Goal: Task Accomplishment & Management: Use online tool/utility

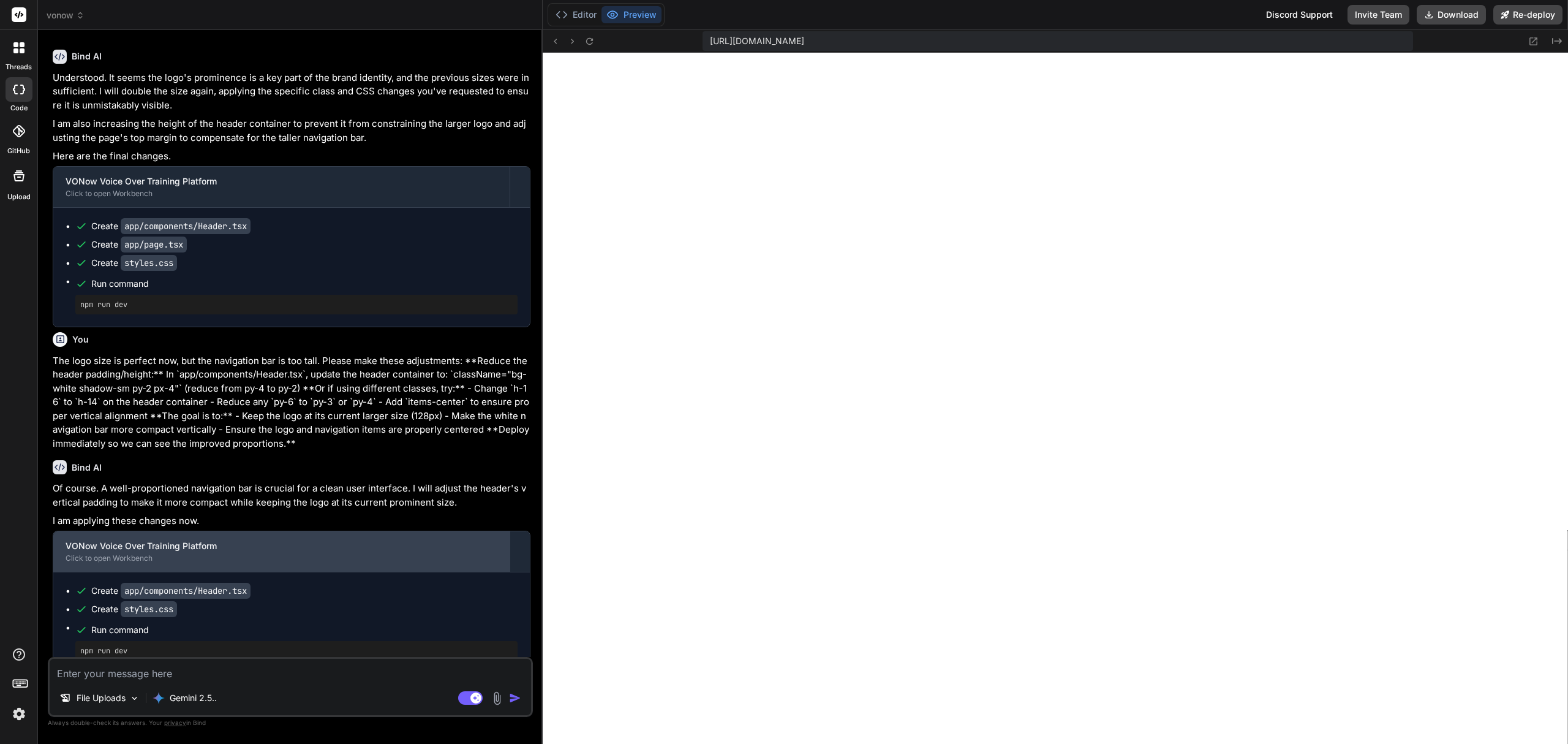
scroll to position [3449, 0]
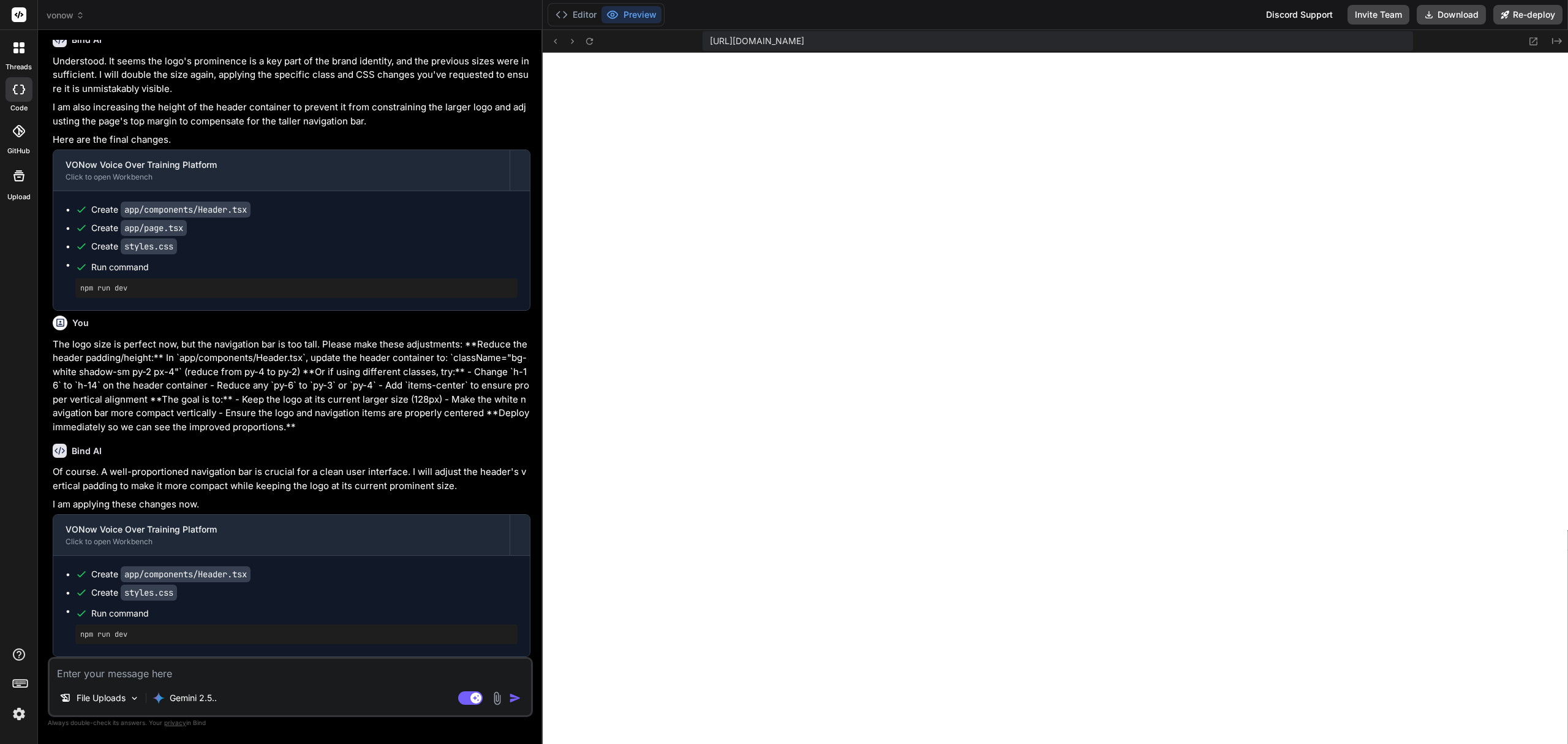
click at [265, 670] on textarea at bounding box center [290, 670] width 481 height 22
paste textarea "The header navigation bar is still too tall/wide. The logo size is perfect - DO…"
type textarea "The header navigation bar is still too tall/wide. The logo size is perfect - DO…"
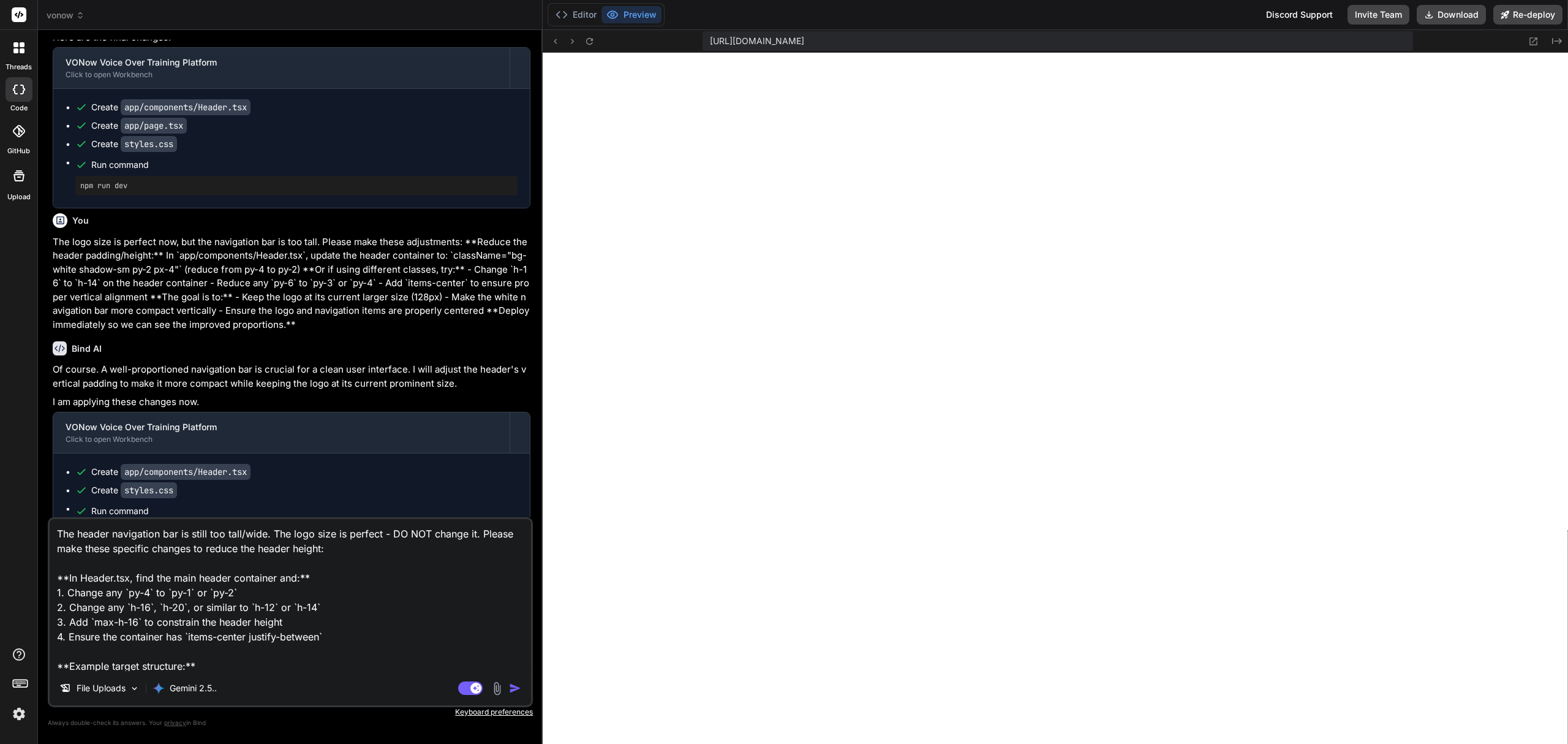
scroll to position [162, 0]
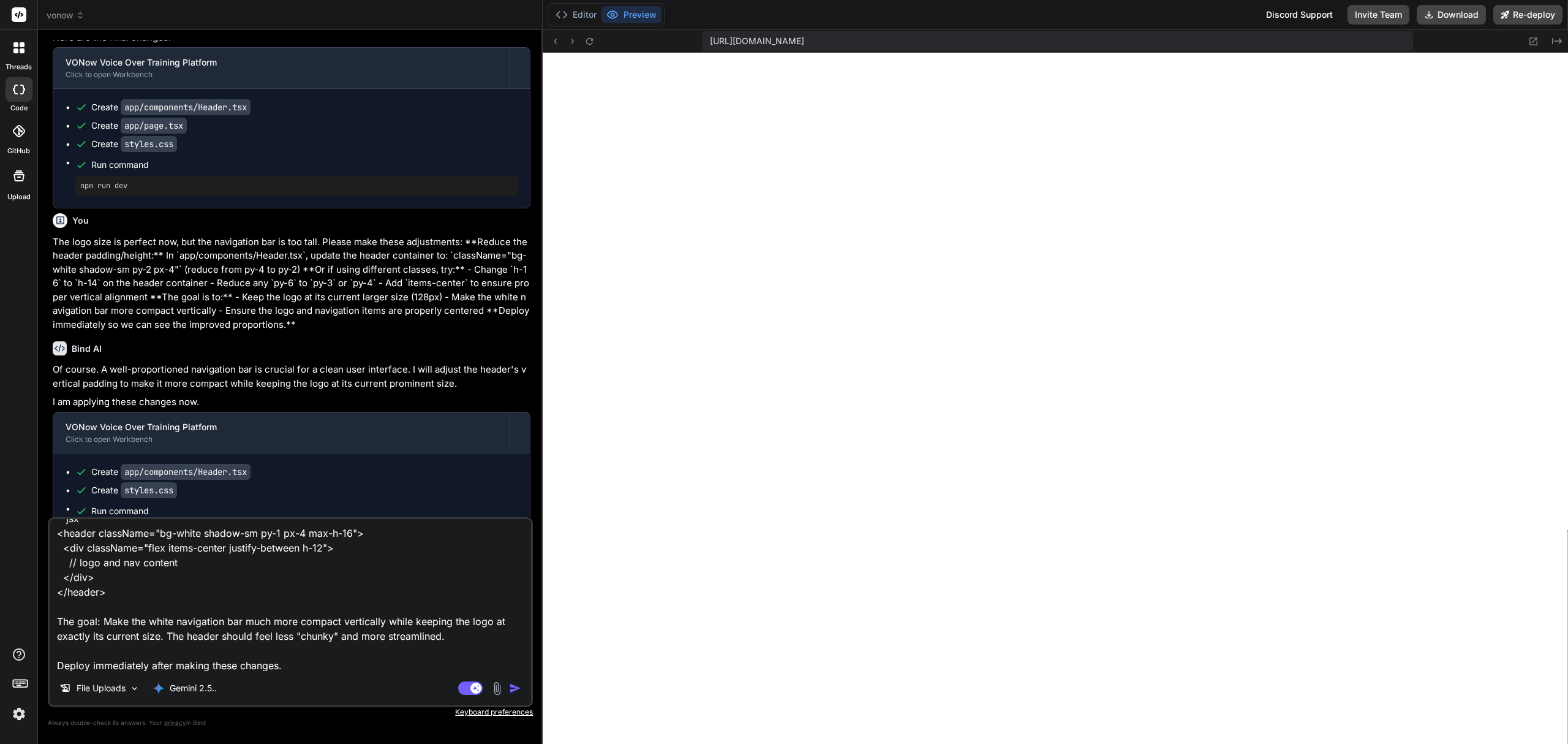
type textarea "x"
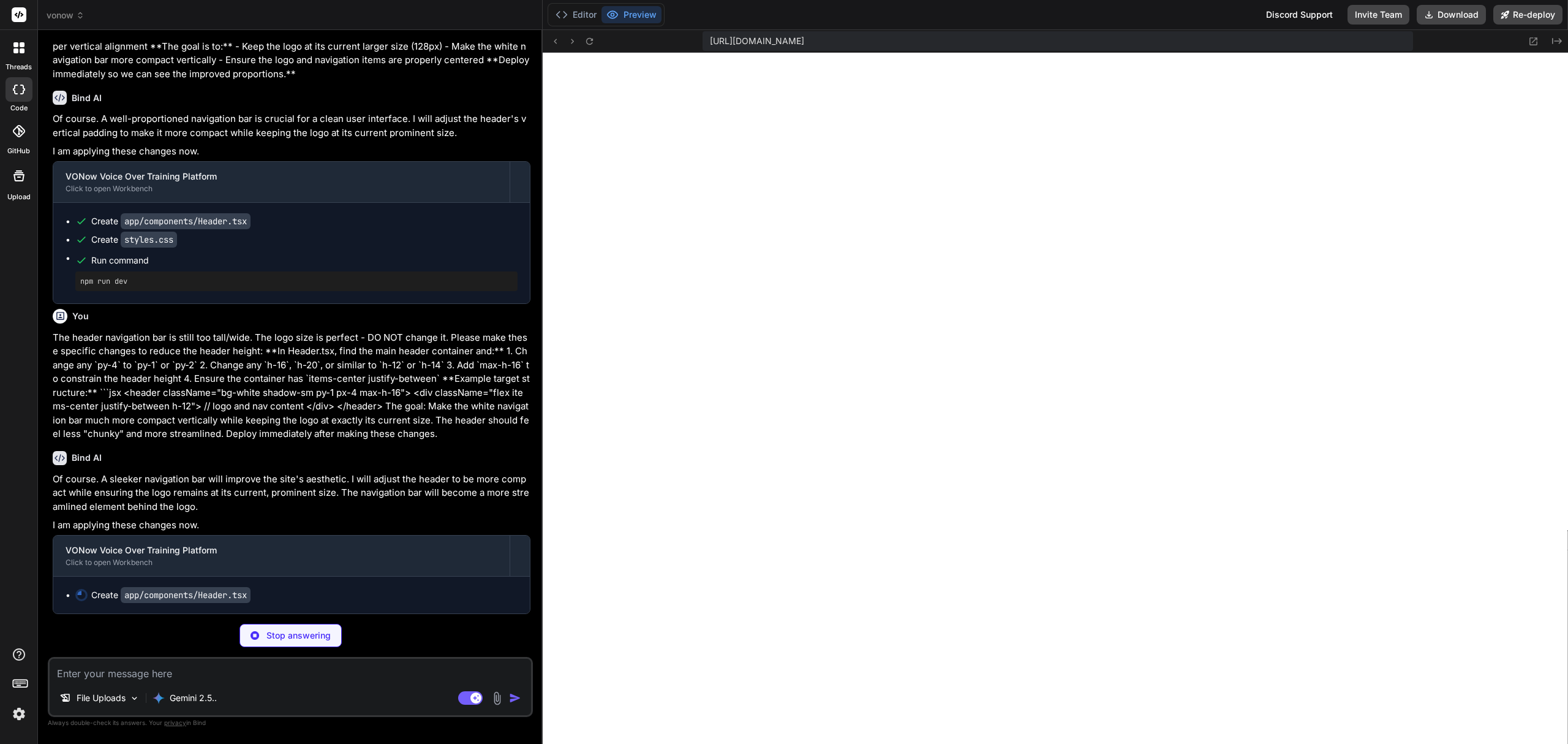
scroll to position [3803, 0]
type textarea "x"
type textarea "</header> ); }"
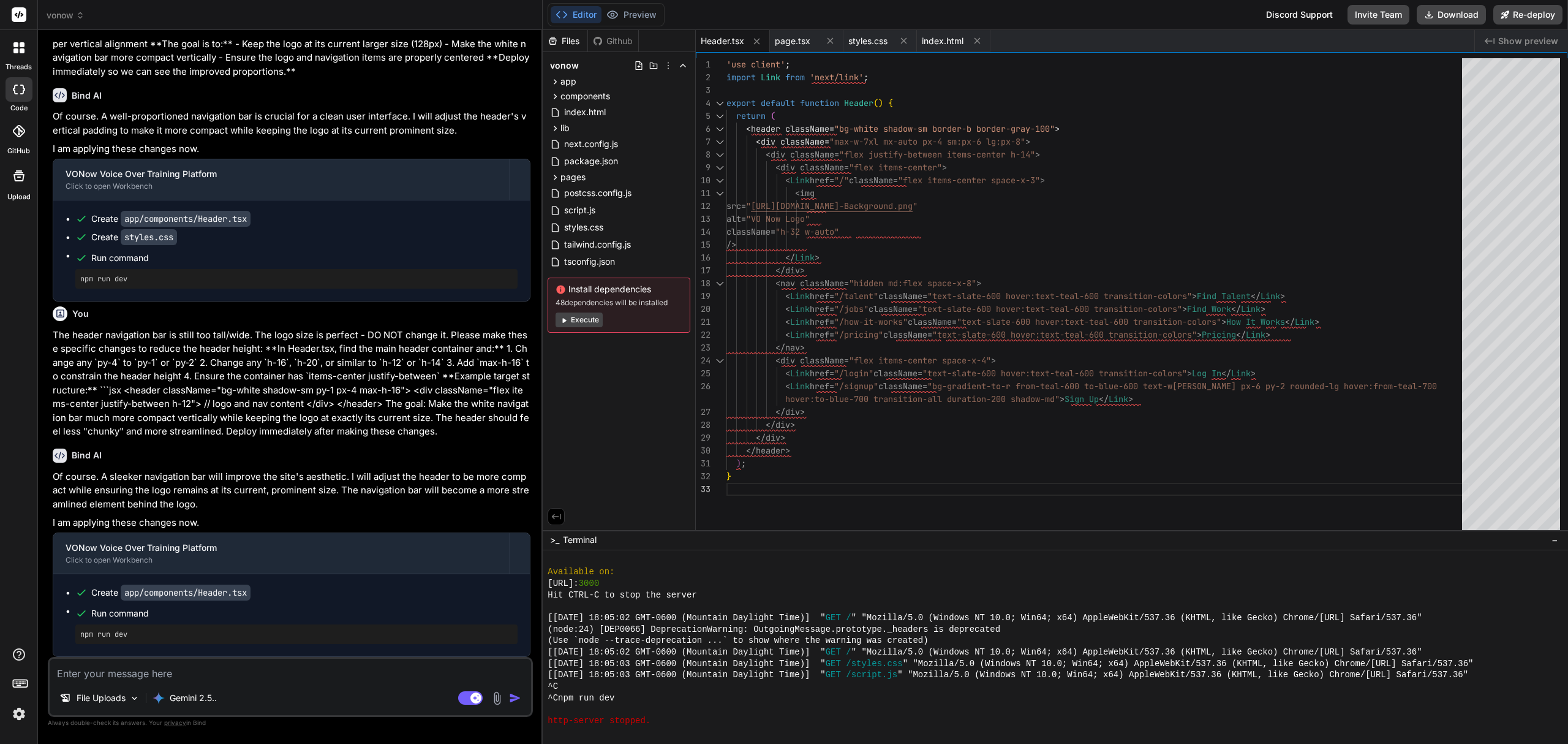
scroll to position [3805, 0]
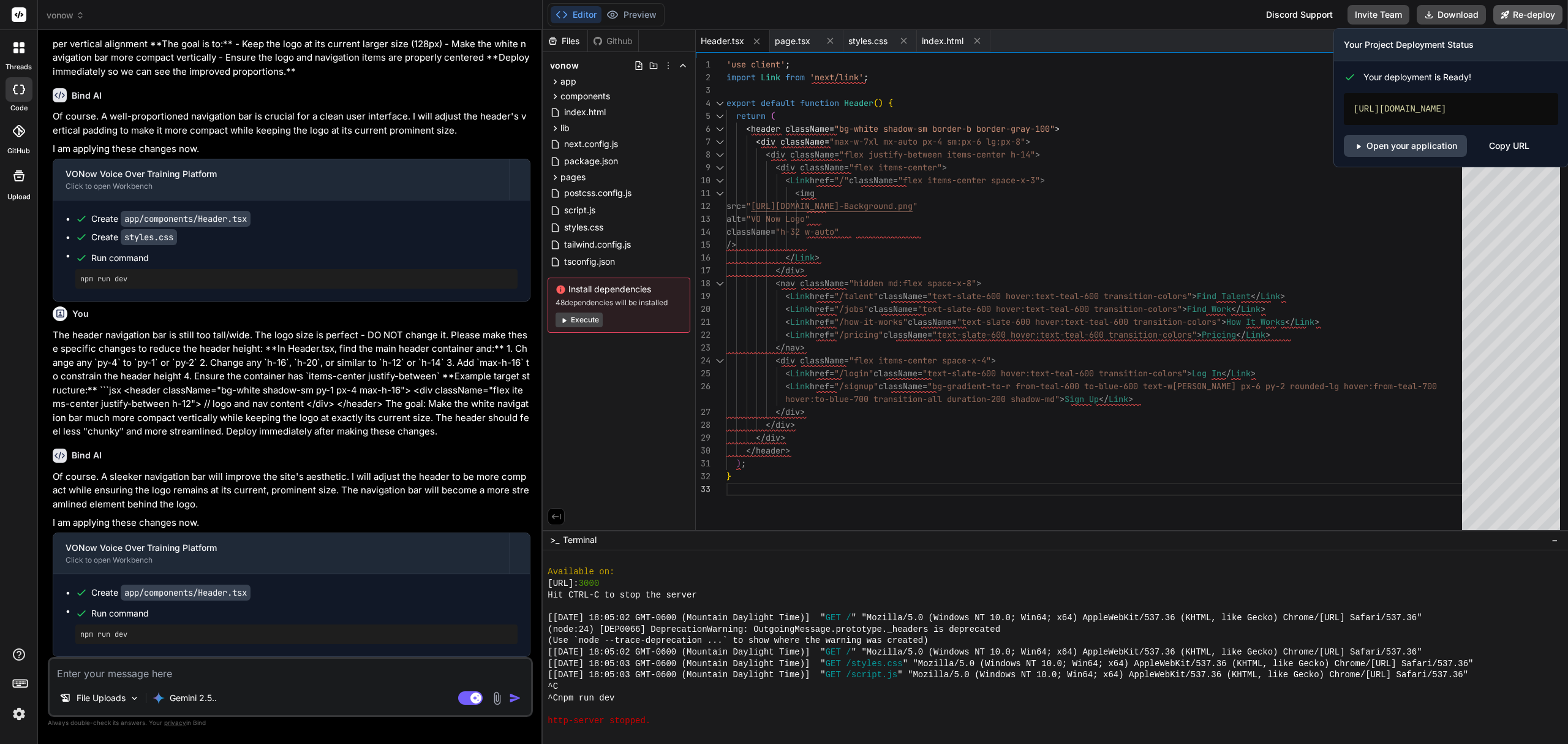
click at [1520, 5] on button "Re-deploy" at bounding box center [1528, 14] width 69 height 20
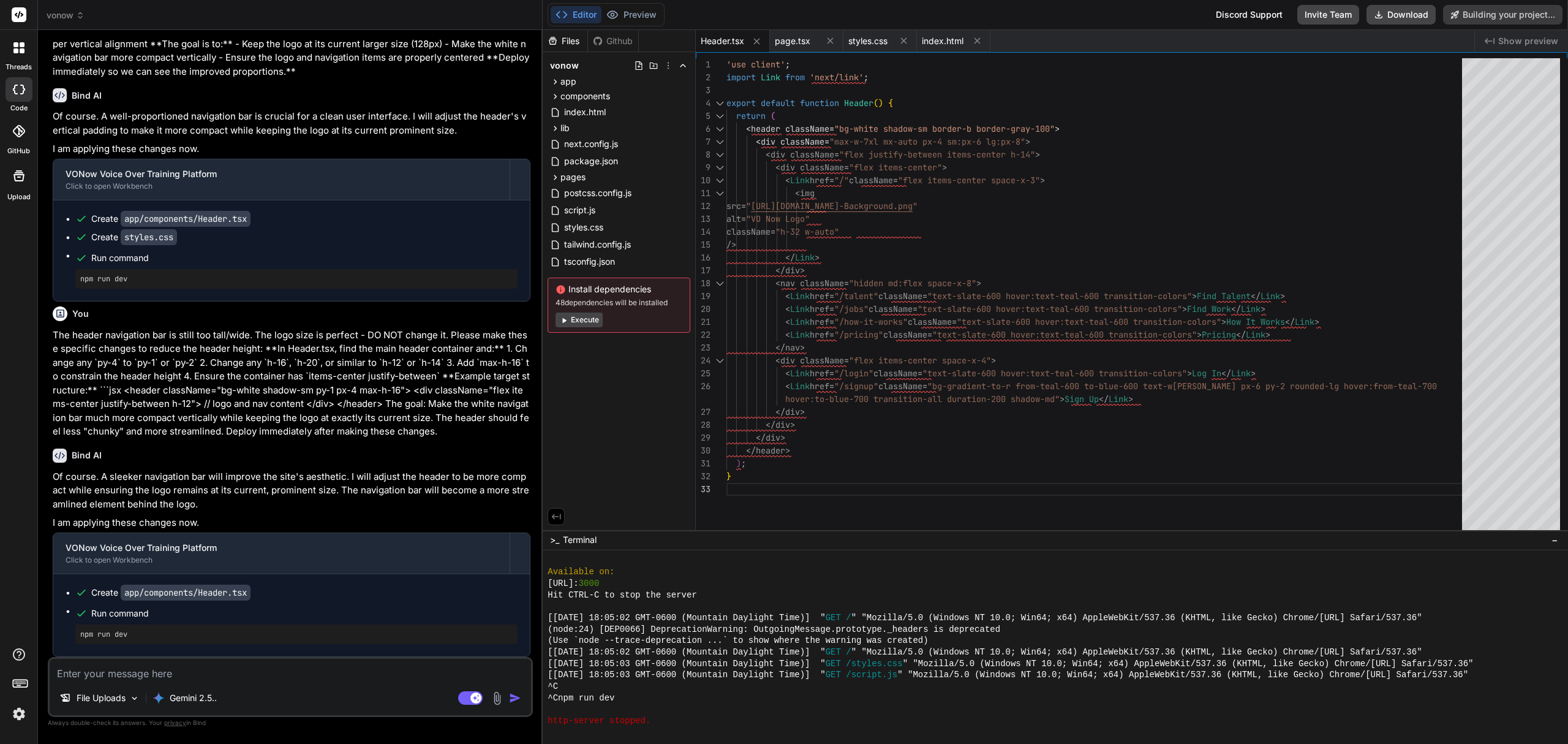
type textarea "x"
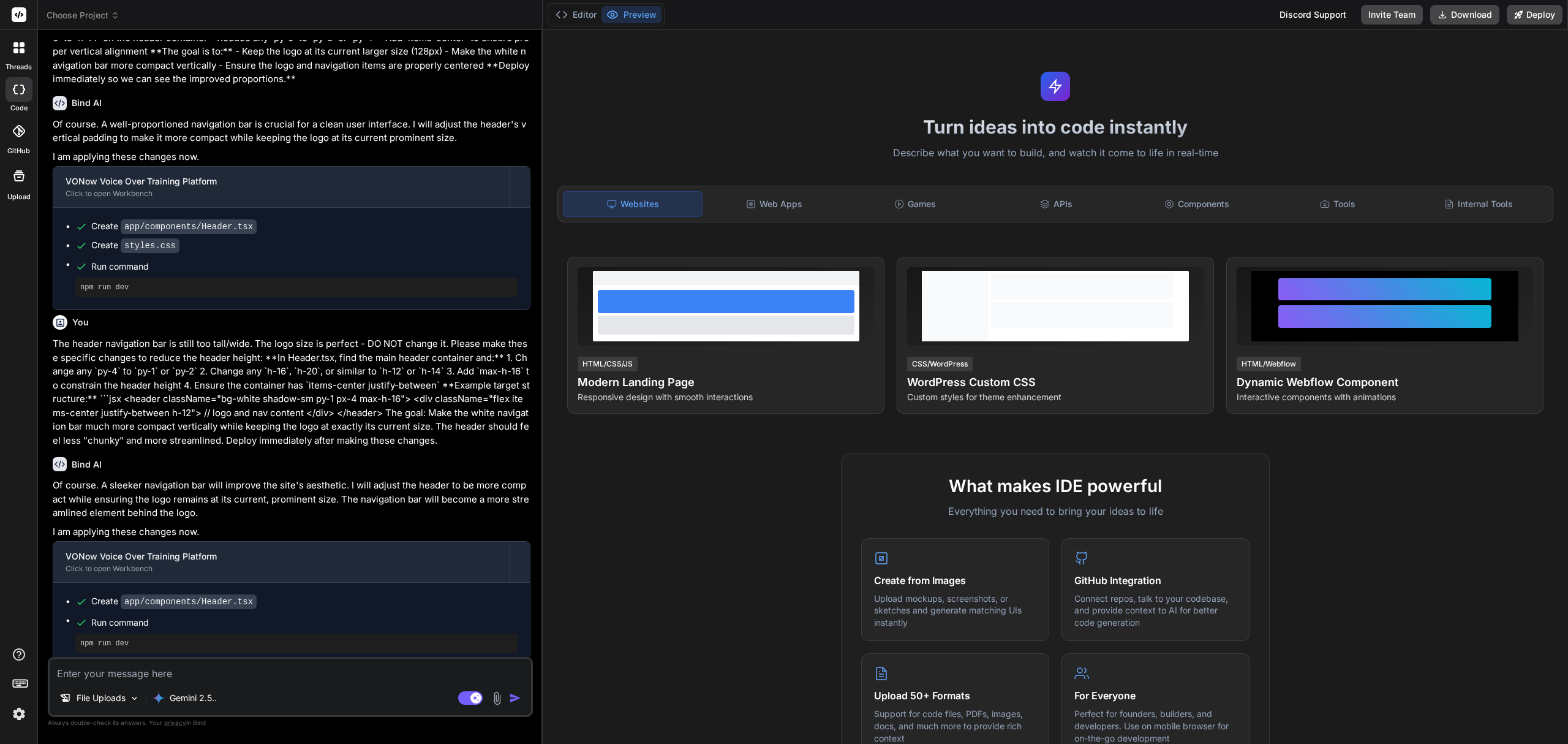
scroll to position [1142, 0]
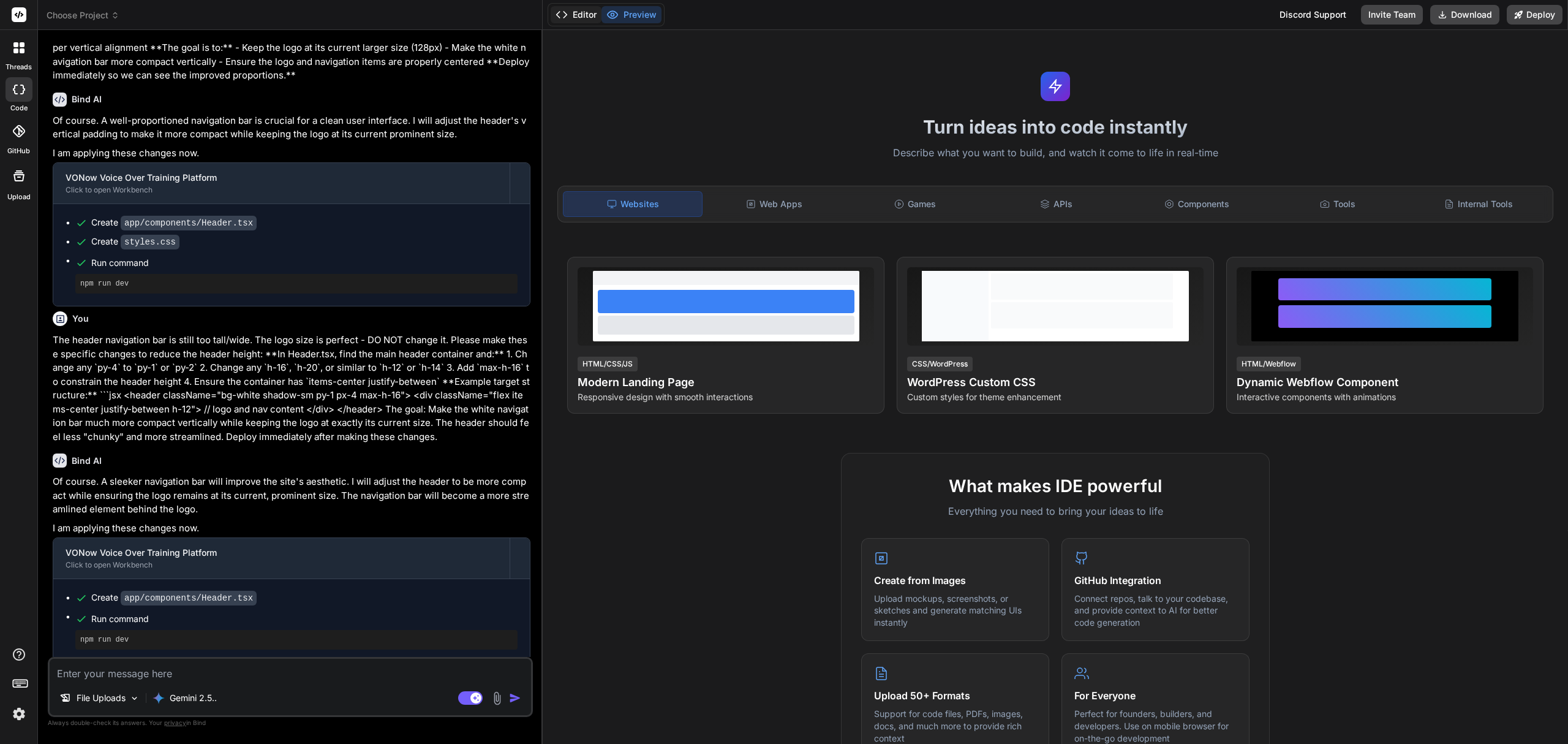
click at [583, 11] on button "Editor" at bounding box center [576, 14] width 51 height 17
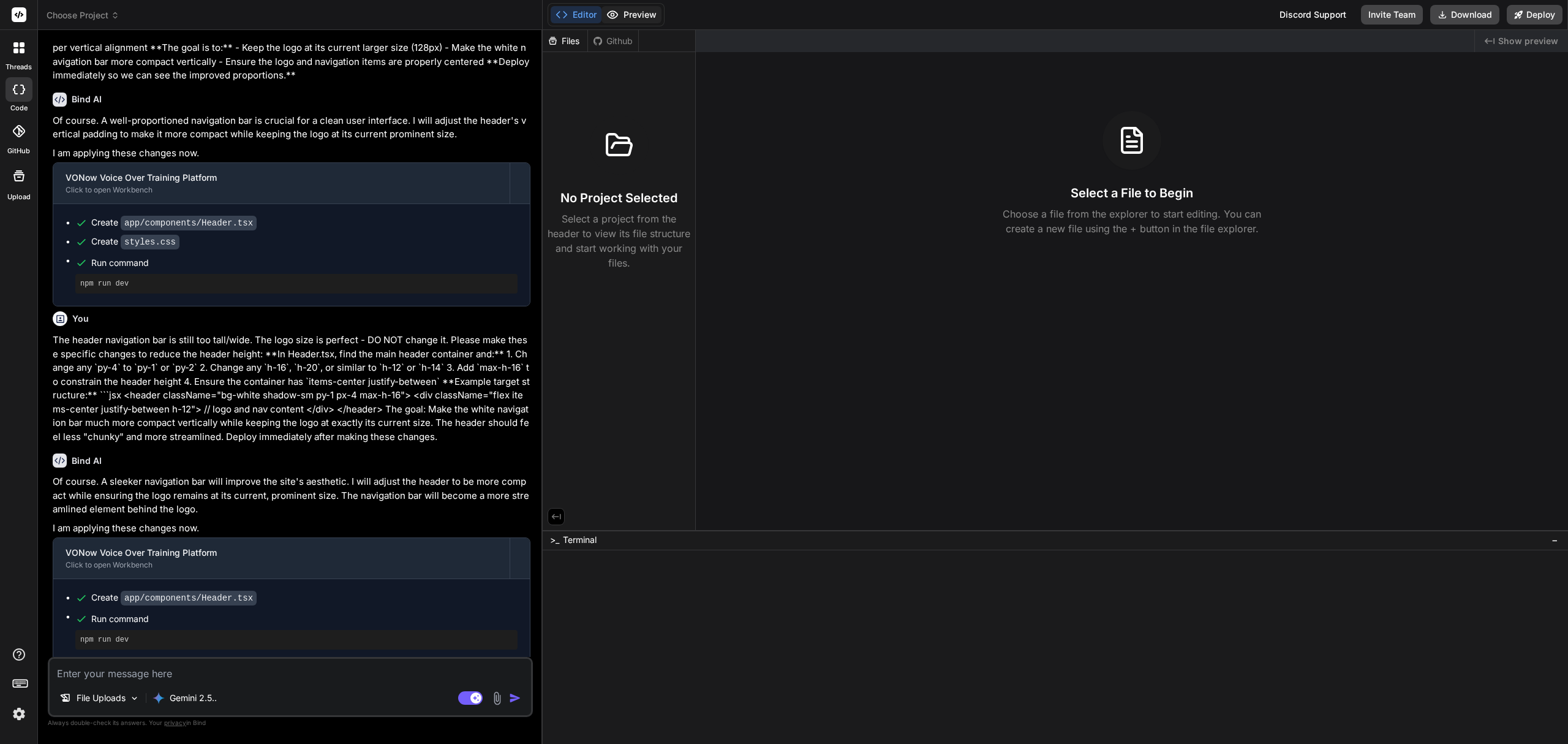
click at [626, 15] on button "Preview" at bounding box center [631, 14] width 60 height 17
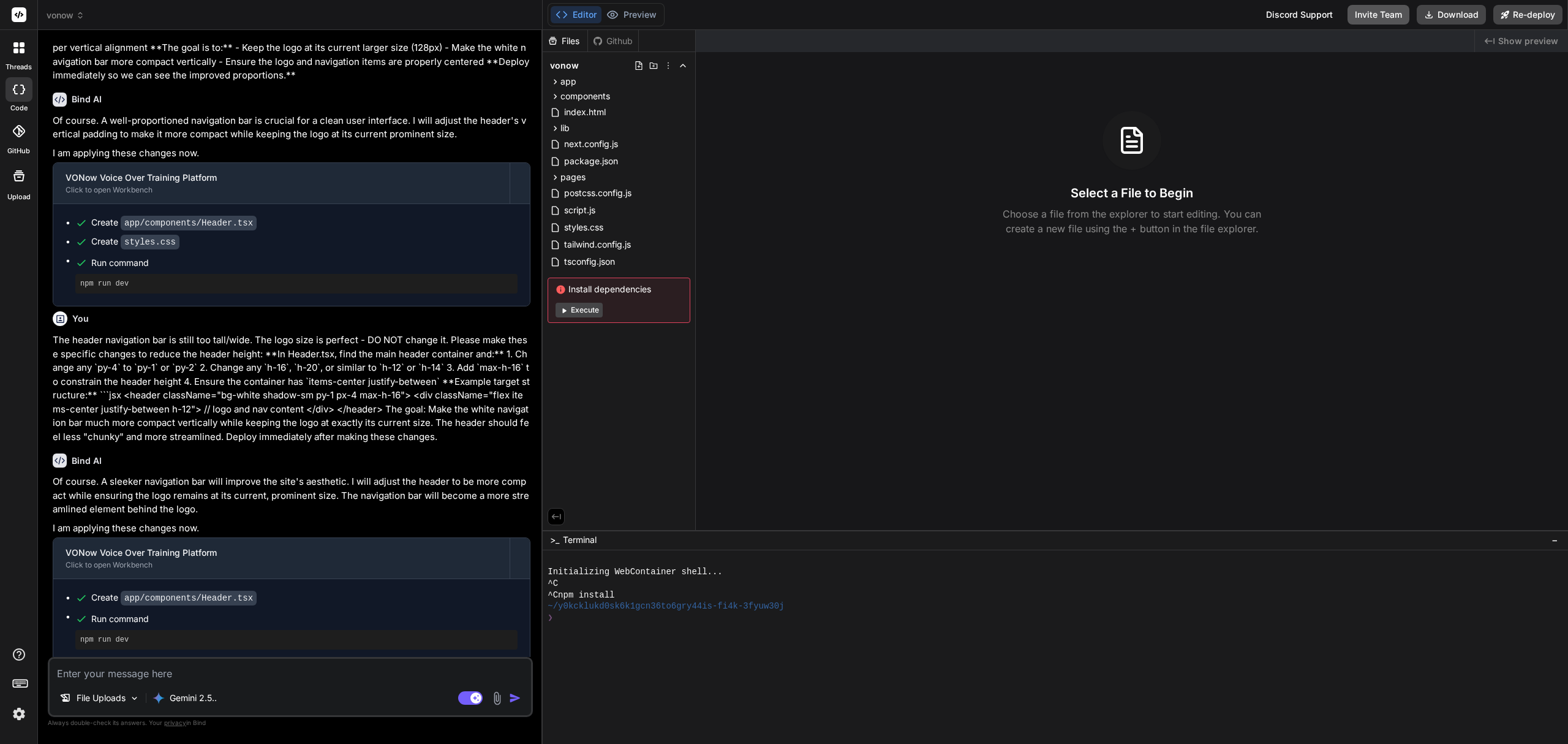
type textarea "x"
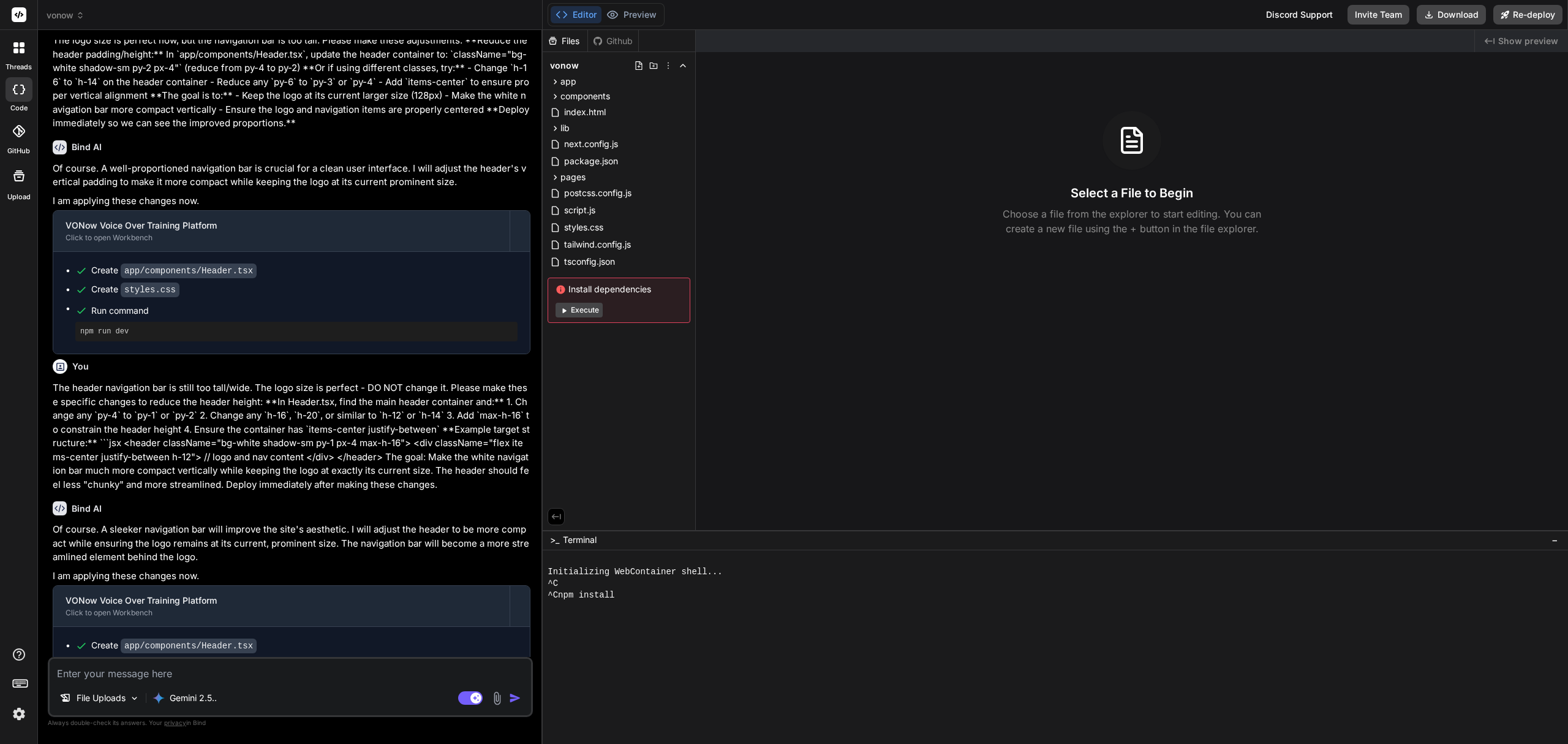
type textarea "x"
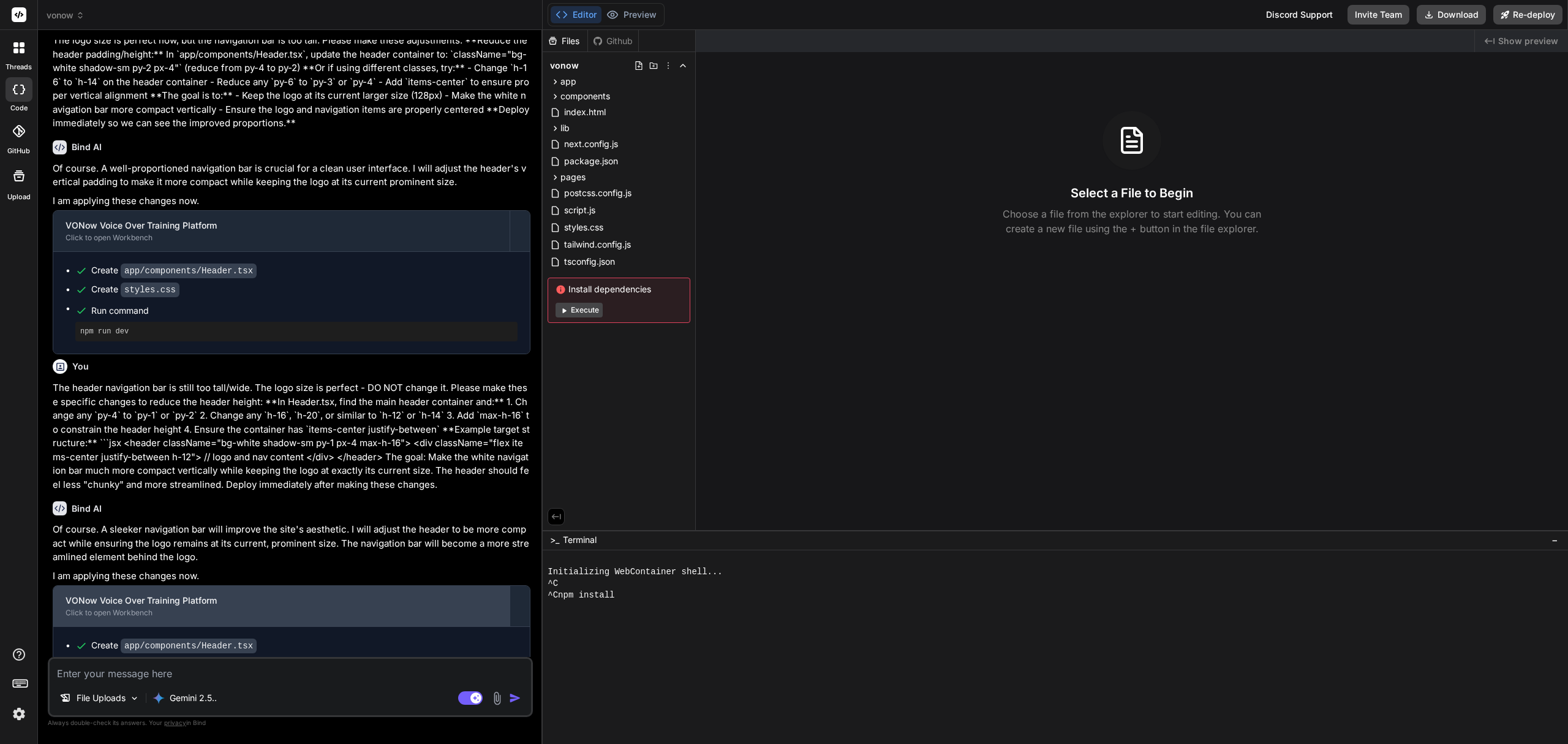
scroll to position [1142, 0]
